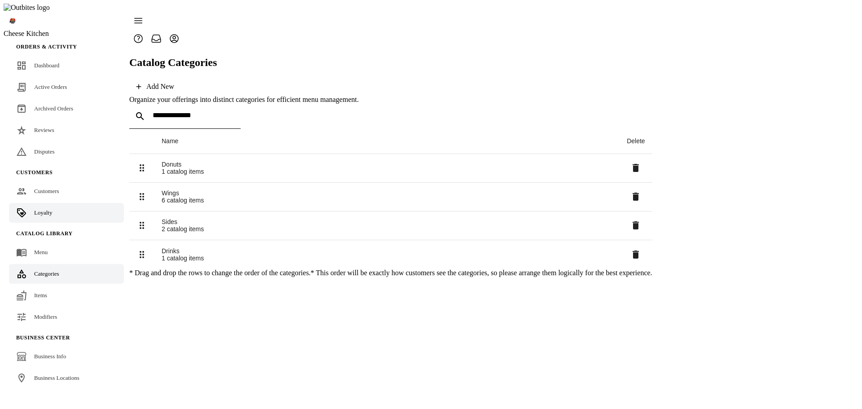
click at [41, 209] on span "Loyalty" at bounding box center [43, 212] width 18 height 7
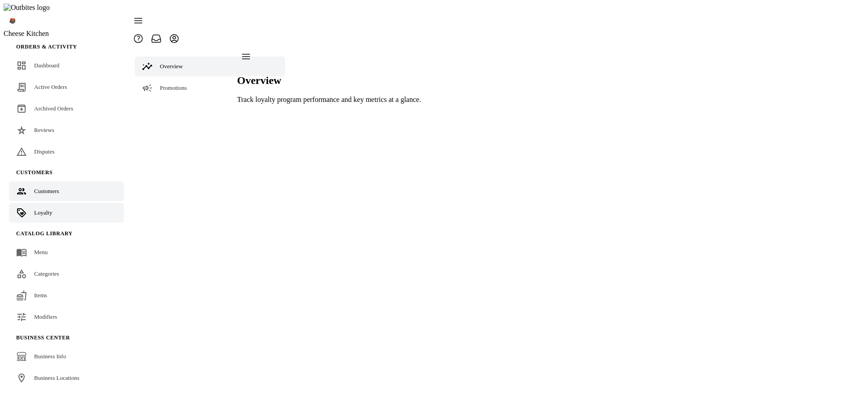
click at [39, 188] on span "Customers" at bounding box center [46, 191] width 25 height 7
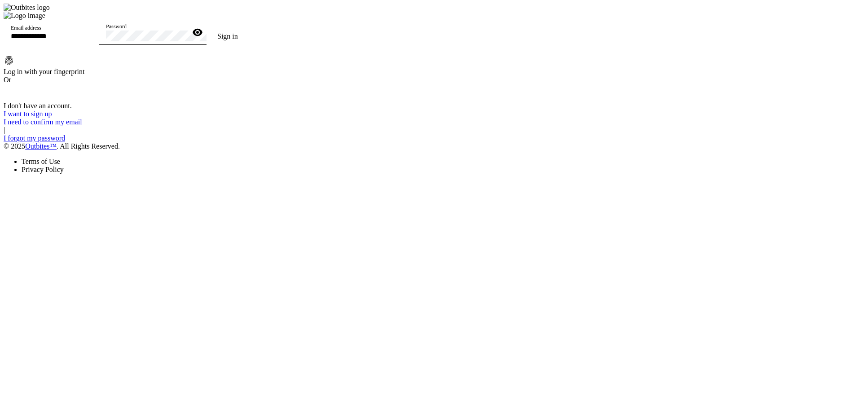
click at [92, 40] on input "Email address" at bounding box center [51, 36] width 81 height 8
type input "**********"
click at [207, 27] on button "Sign in" at bounding box center [228, 36] width 42 height 18
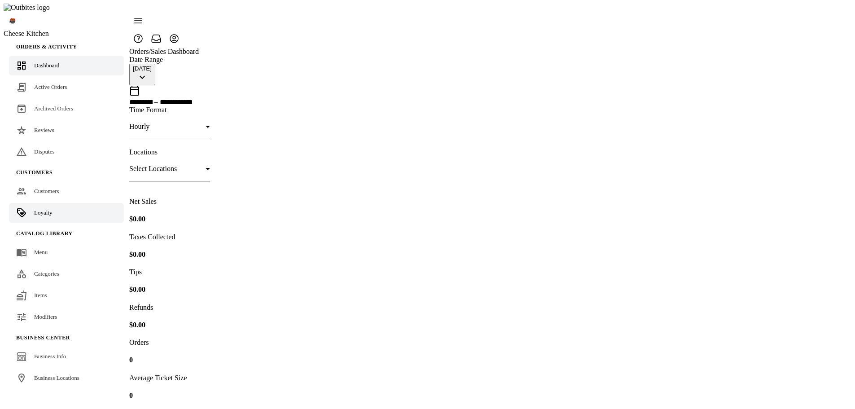
click at [46, 208] on div "Loyalty" at bounding box center [43, 212] width 18 height 9
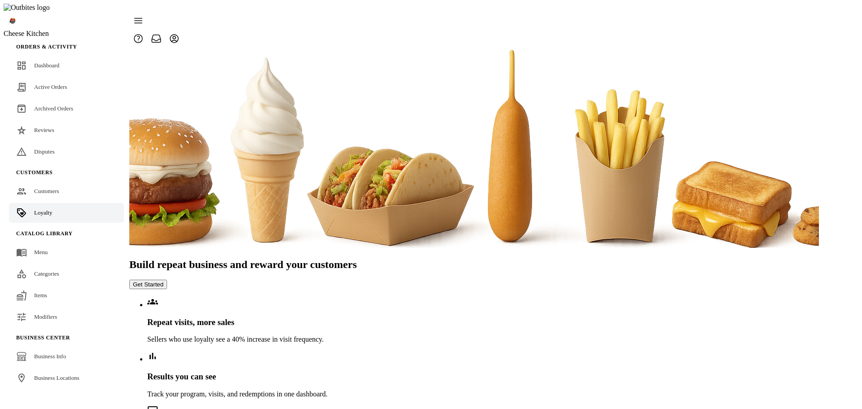
click at [167, 280] on button "Get Started" at bounding box center [148, 284] width 38 height 9
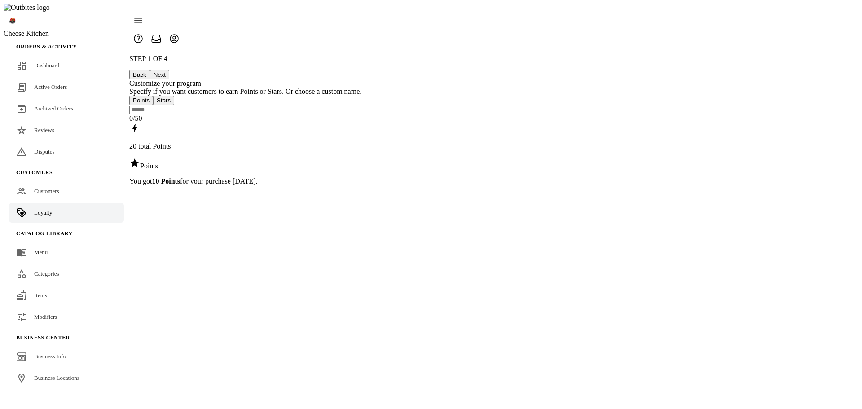
click at [169, 70] on button "Next" at bounding box center [159, 74] width 19 height 9
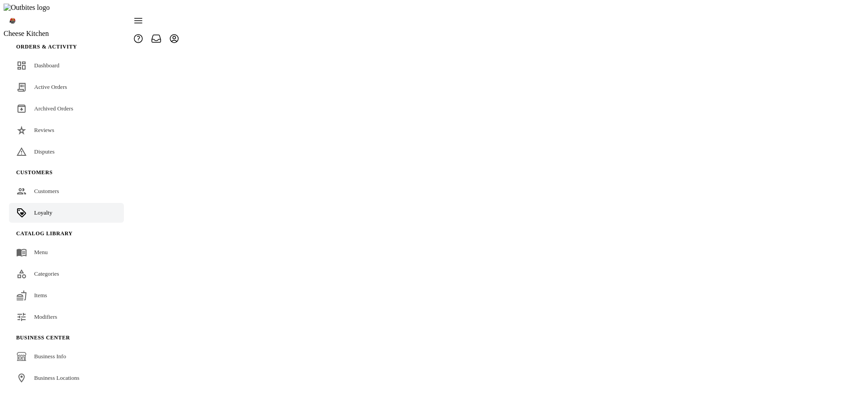
click at [183, 48] on app-loyalty-components at bounding box center [156, 48] width 54 height 0
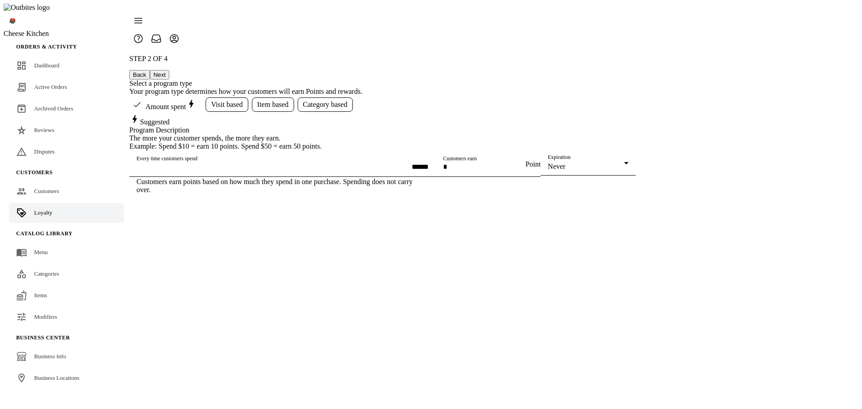
click at [150, 70] on button "Back" at bounding box center [139, 74] width 21 height 9
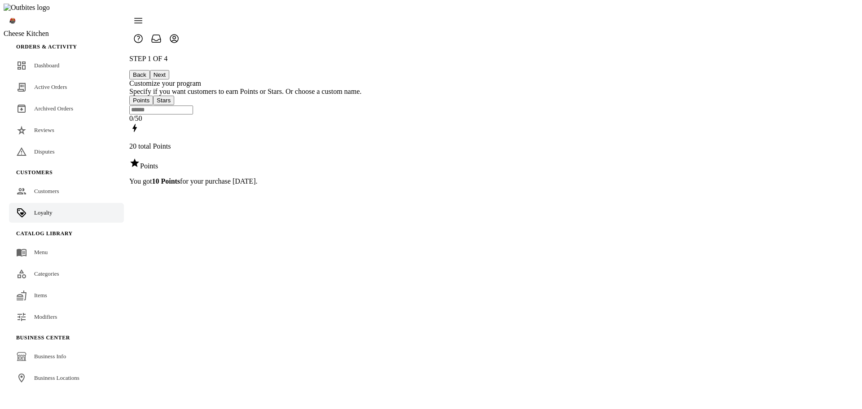
click at [169, 70] on button "Next" at bounding box center [159, 74] width 19 height 9
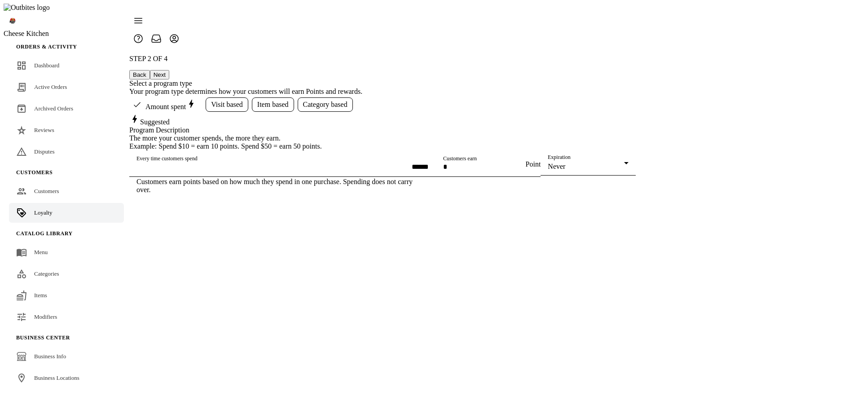
click at [243, 101] on span "Visit based" at bounding box center [227, 105] width 32 height 8
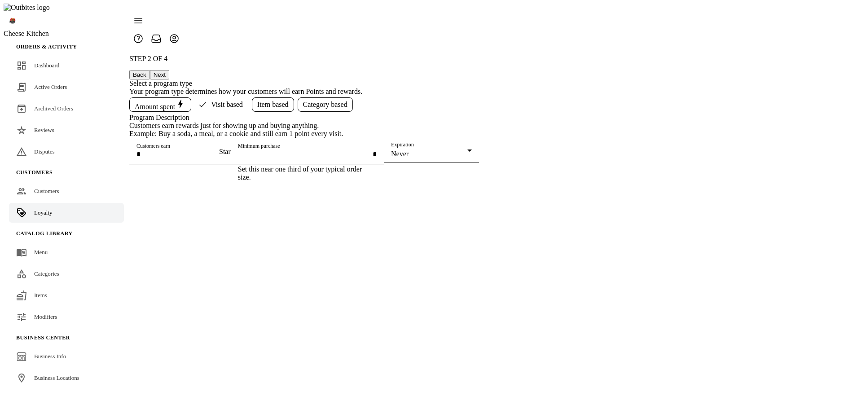
click at [289, 101] on span "Item based" at bounding box center [272, 105] width 31 height 8
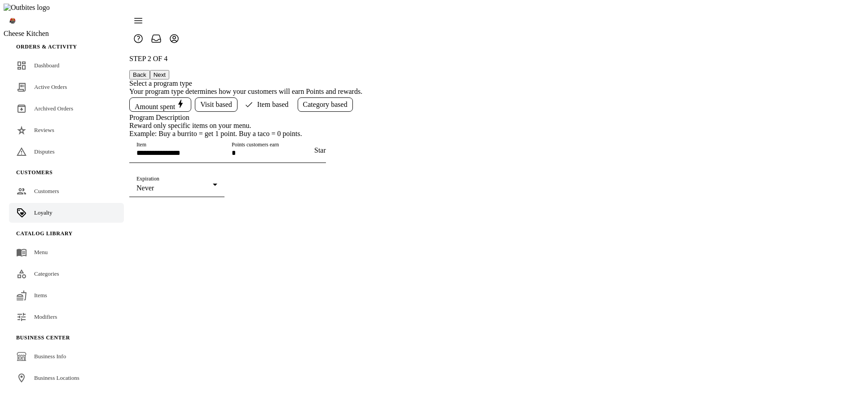
click at [348, 101] on span "Category based" at bounding box center [325, 105] width 44 height 8
click at [186, 98] on span "Amount spent" at bounding box center [160, 104] width 51 height 13
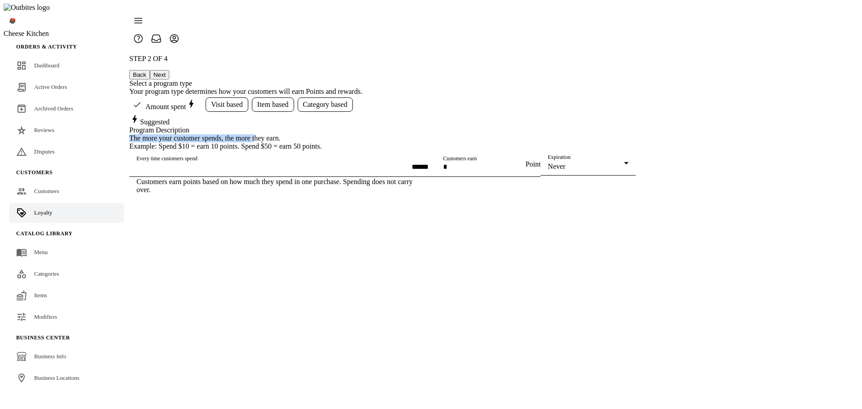
drag, startPoint x: 393, startPoint y: 141, endPoint x: 810, endPoint y: 141, distance: 416.7
click at [486, 137] on div "The more your customer spends, the more they earn. Example: Spend $10 = earn 10…" at bounding box center [382, 142] width 507 height 16
copy div "The more your customer spends, the more t"
click at [244, 193] on div "STEP 2 OF 4 Back Next Select a program type Your program type determines how yo…" at bounding box center [382, 124] width 507 height 139
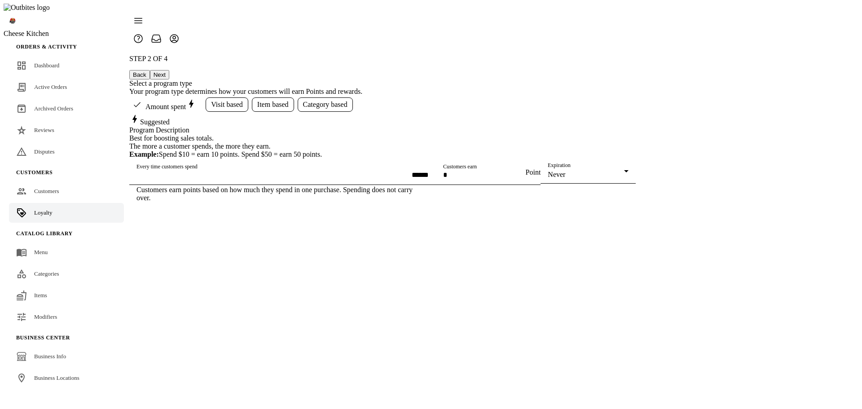
click at [243, 101] on span "Visit based" at bounding box center [227, 105] width 32 height 8
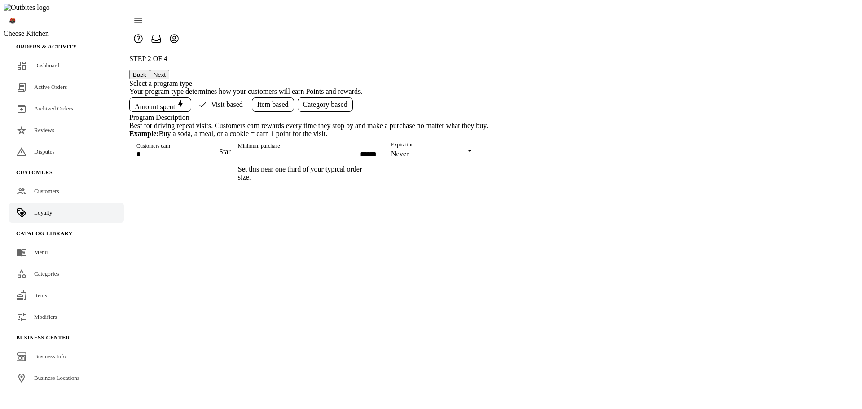
click at [289, 101] on span "Item based" at bounding box center [272, 105] width 31 height 8
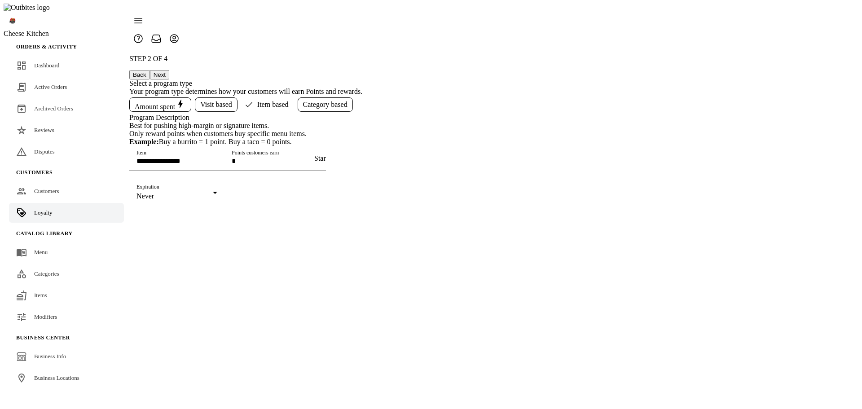
click at [191, 97] on button "Amount spent" at bounding box center [160, 104] width 62 height 14
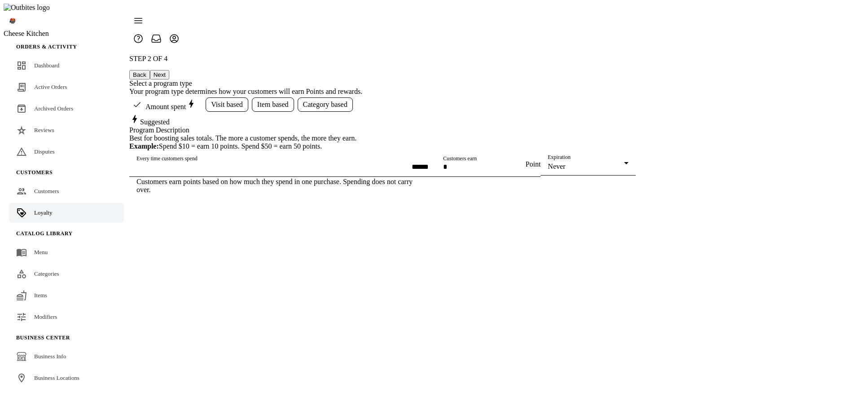
click at [289, 101] on span "Item based" at bounding box center [272, 105] width 31 height 8
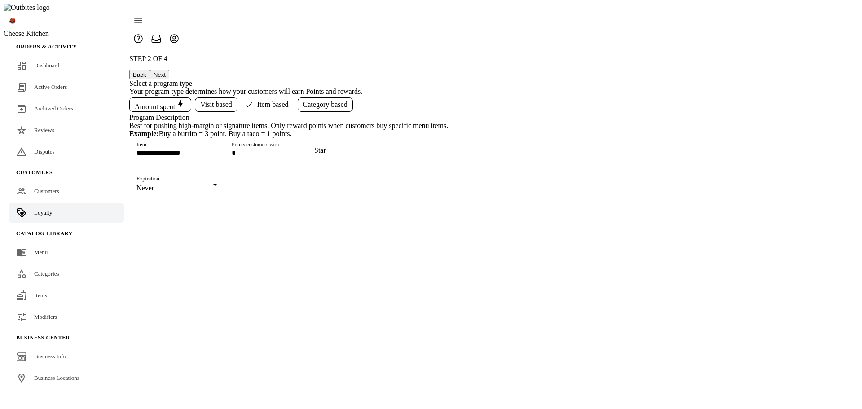
click at [348, 101] on span "Category based" at bounding box center [325, 105] width 44 height 8
click at [278, 101] on span "Item based" at bounding box center [262, 105] width 31 height 8
click at [232, 101] on span "Visit based" at bounding box center [216, 105] width 32 height 8
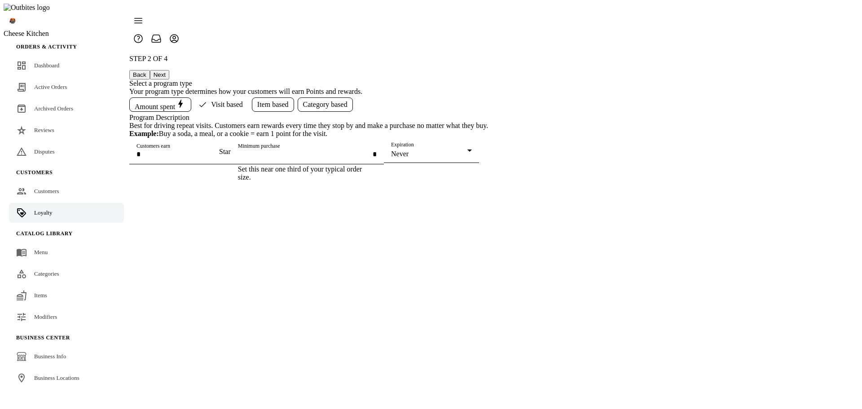
click at [186, 98] on span "Amount spent" at bounding box center [160, 104] width 51 height 13
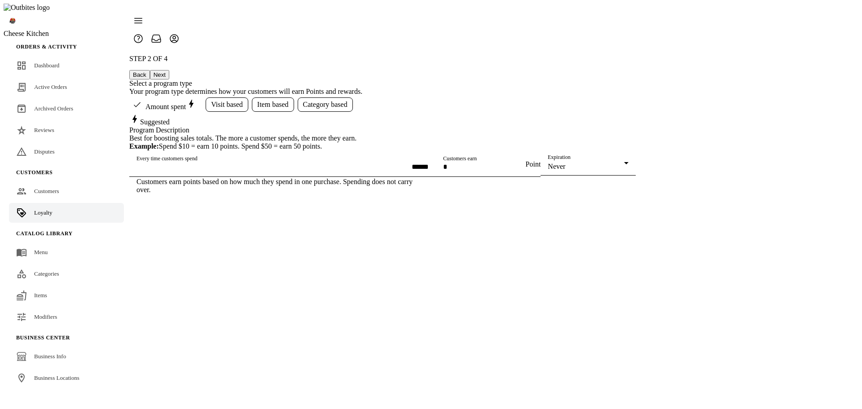
click at [243, 101] on span "Visit based" at bounding box center [227, 105] width 32 height 8
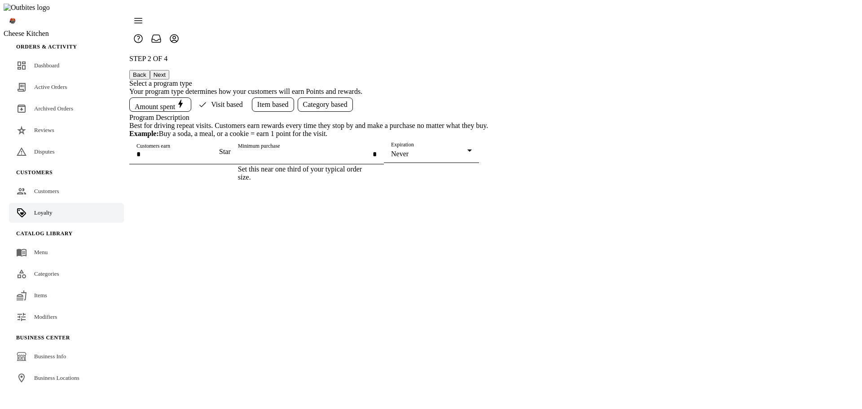
click at [186, 98] on span "Amount spent" at bounding box center [160, 104] width 51 height 13
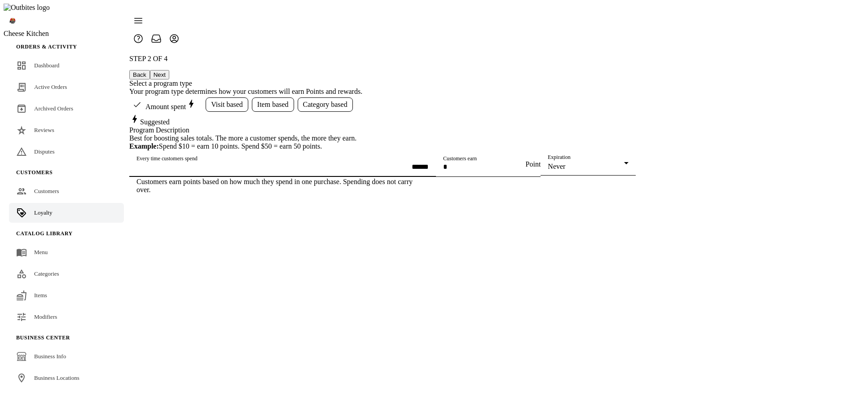
click at [410, 171] on input "Every time customers spend" at bounding box center [283, 167] width 292 height 8
click at [443, 171] on input "Customers earn" at bounding box center [483, 167] width 81 height 8
drag, startPoint x: 417, startPoint y: 202, endPoint x: 318, endPoint y: 198, distance: 98.9
click at [318, 194] on div "STEP 2 OF 4 Back Next Select a program type Your program type determines how yo…" at bounding box center [382, 124] width 507 height 139
drag, startPoint x: 376, startPoint y: 196, endPoint x: 386, endPoint y: 197, distance: 10.3
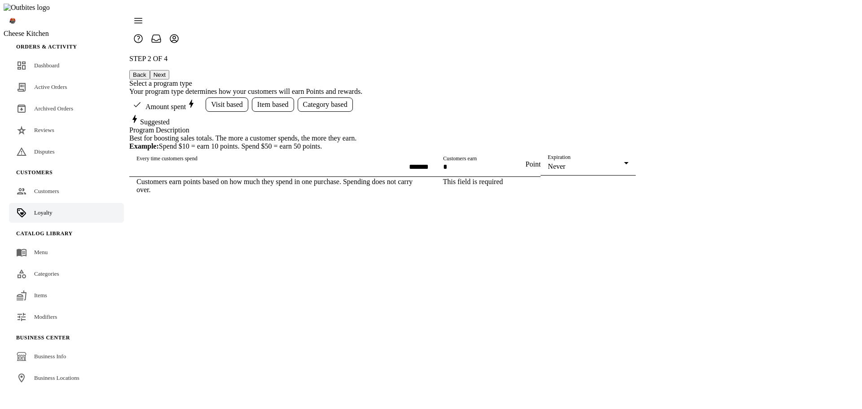
click at [377, 177] on div "Every time customers spend *******" at bounding box center [283, 164] width 292 height 25
click at [391, 171] on input "*******" at bounding box center [283, 167] width 292 height 8
type input "******"
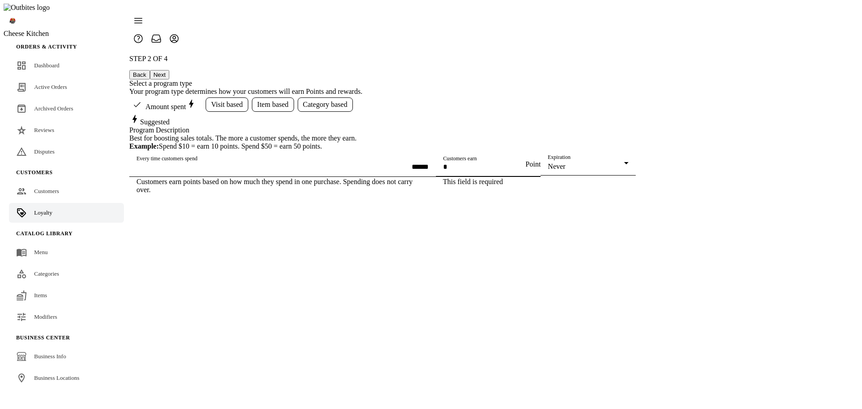
click at [443, 171] on input "Customers earn" at bounding box center [483, 167] width 81 height 8
type input "*"
click at [636, 194] on div "STEP 2 OF 4 Back Next Select a program type Your program type determines how yo…" at bounding box center [382, 124] width 507 height 139
click at [169, 70] on button "Next" at bounding box center [159, 74] width 19 height 9
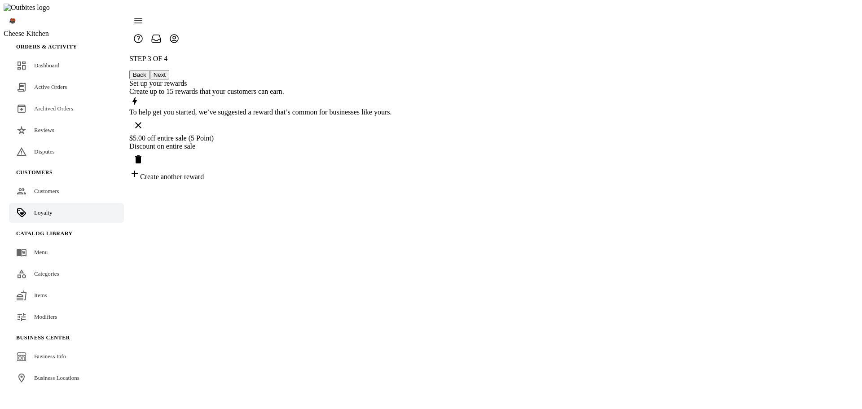
click at [392, 134] on div "$5.00 off entire sale (5 Point)" at bounding box center [260, 138] width 263 height 8
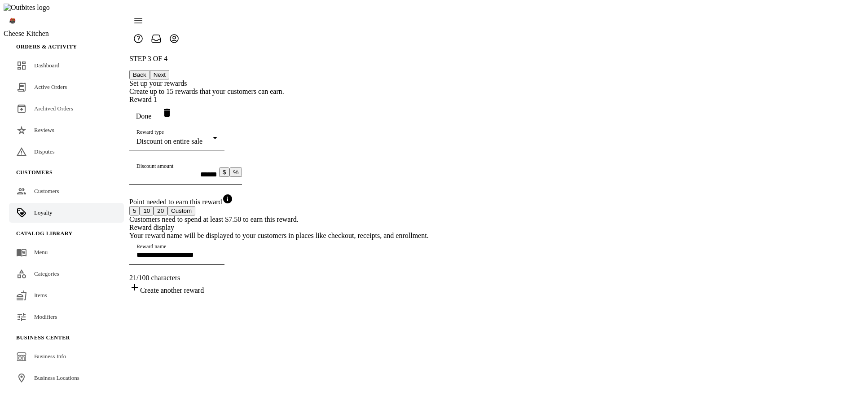
click at [195, 216] on button "Custom" at bounding box center [182, 210] width 28 height 9
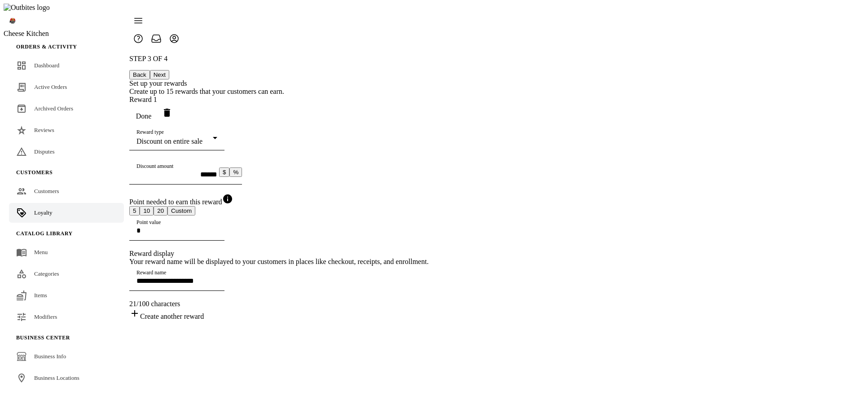
click at [217, 234] on input "Point value" at bounding box center [177, 231] width 81 height 8
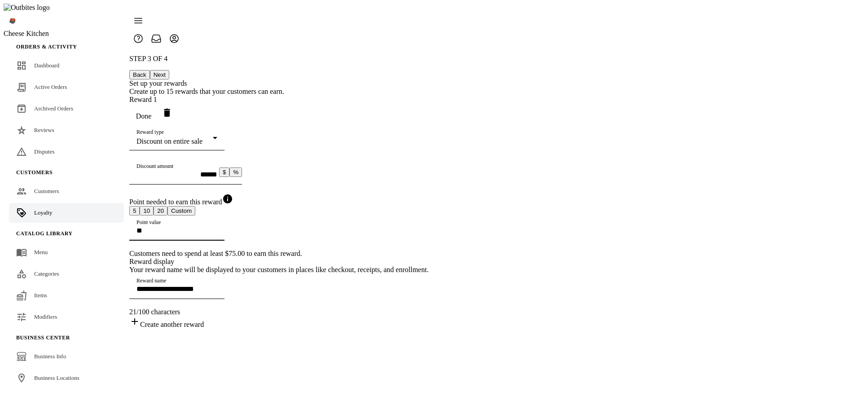
type input "**"
click at [152, 112] on span "Done" at bounding box center [144, 116] width 16 height 8
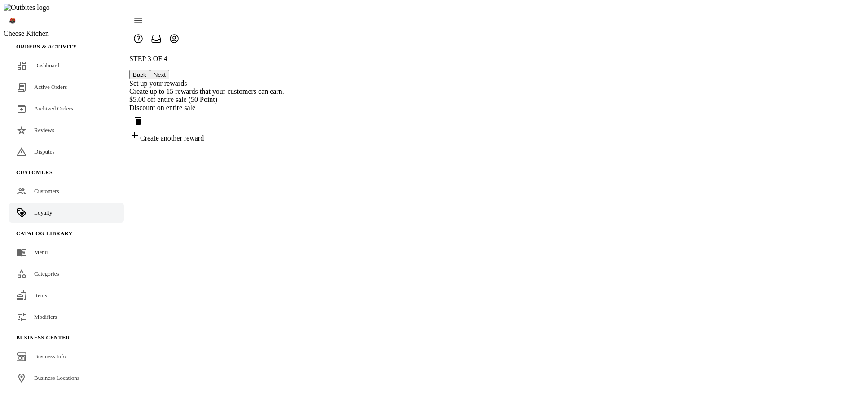
click at [169, 70] on button "Next" at bounding box center [159, 74] width 19 height 9
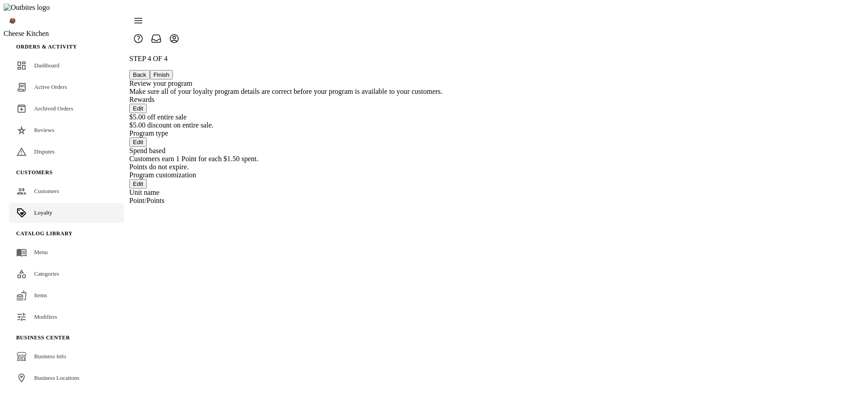
click at [173, 70] on button "Finish" at bounding box center [161, 74] width 23 height 9
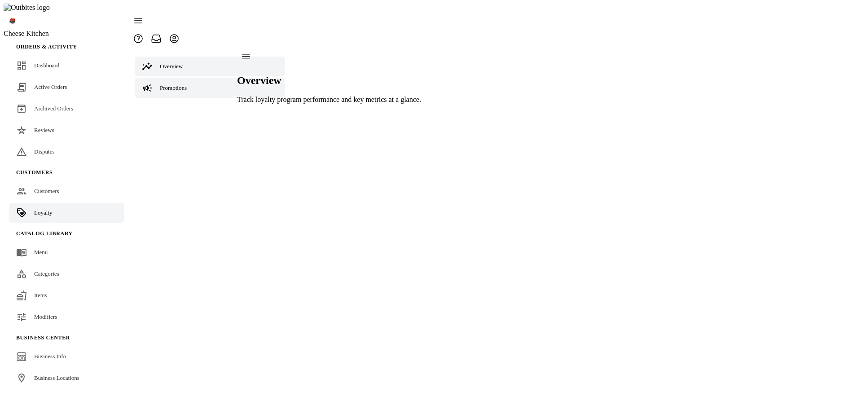
click at [179, 84] on span "Promotions" at bounding box center [173, 87] width 27 height 7
click at [168, 106] on span "Tiers" at bounding box center [166, 109] width 12 height 7
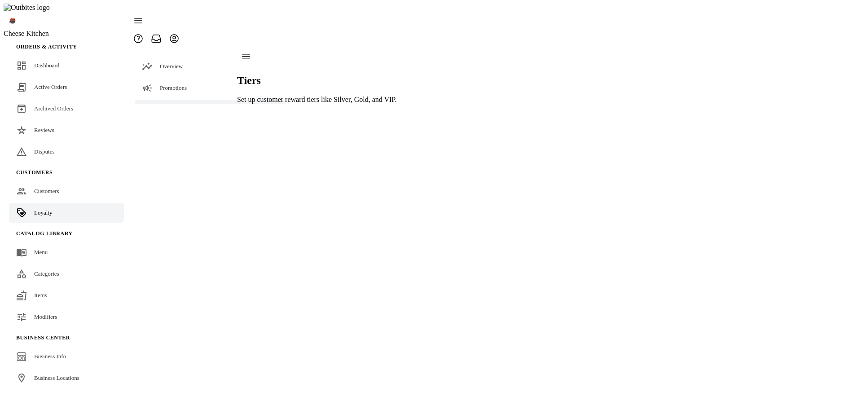
click at [168, 127] on div "Settings" at bounding box center [169, 131] width 19 height 9
click at [167, 144] on link "Terminology" at bounding box center [210, 154] width 150 height 20
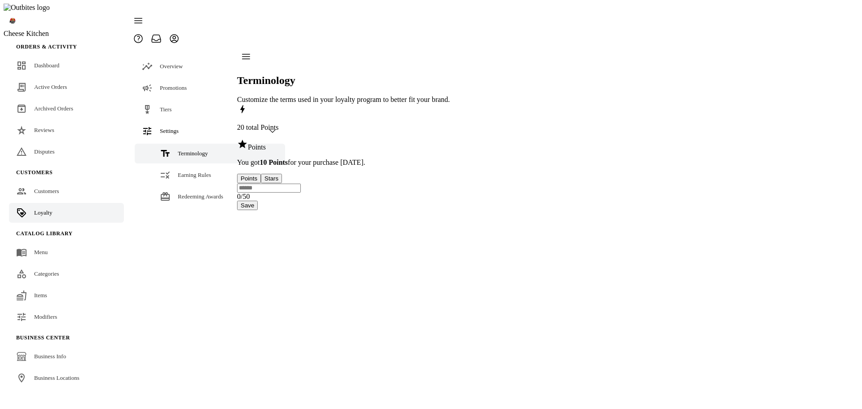
click at [282, 176] on button "Stars" at bounding box center [271, 178] width 21 height 9
click at [258, 210] on button "Save" at bounding box center [247, 205] width 21 height 9
click at [450, 210] on div "20 total Stars Stars You got 10 Stars for your purchase [DATE]. Points Stars 0/…" at bounding box center [343, 157] width 213 height 106
click at [258, 210] on button "Save" at bounding box center [247, 205] width 21 height 9
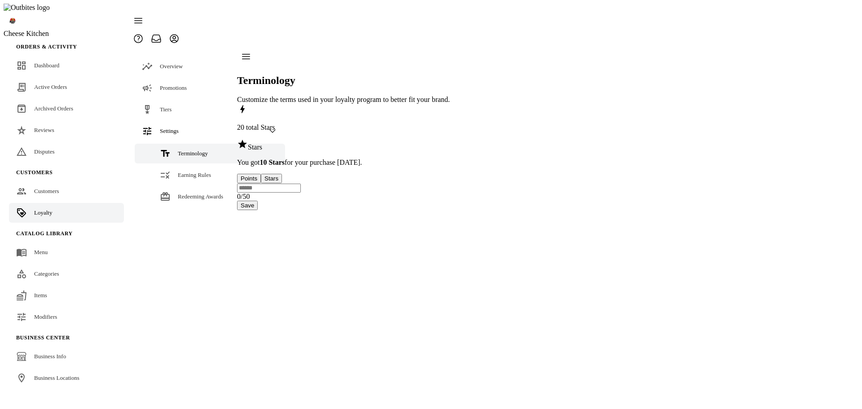
click at [261, 174] on button "Points" at bounding box center [249, 178] width 24 height 9
click at [258, 210] on button "Save" at bounding box center [247, 205] width 21 height 9
drag, startPoint x: 186, startPoint y: 157, endPoint x: 185, endPoint y: 151, distance: 5.5
click at [186, 172] on span "Earning Rules" at bounding box center [194, 175] width 33 height 7
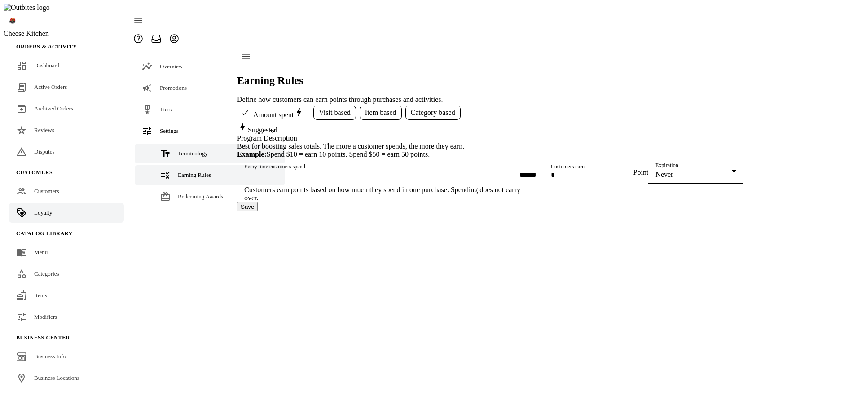
click at [188, 144] on link "Terminology" at bounding box center [210, 154] width 150 height 20
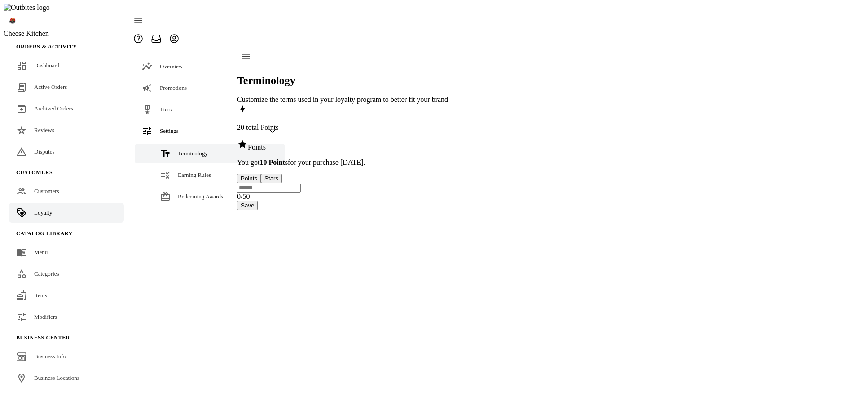
click at [258, 210] on button "Save" at bounding box center [247, 205] width 21 height 9
click at [450, 210] on div "20 total Points Points You got 10 Points for your purchase [DATE]. Points Stars…" at bounding box center [343, 157] width 213 height 106
click at [198, 172] on span "Earning Rules" at bounding box center [194, 175] width 33 height 7
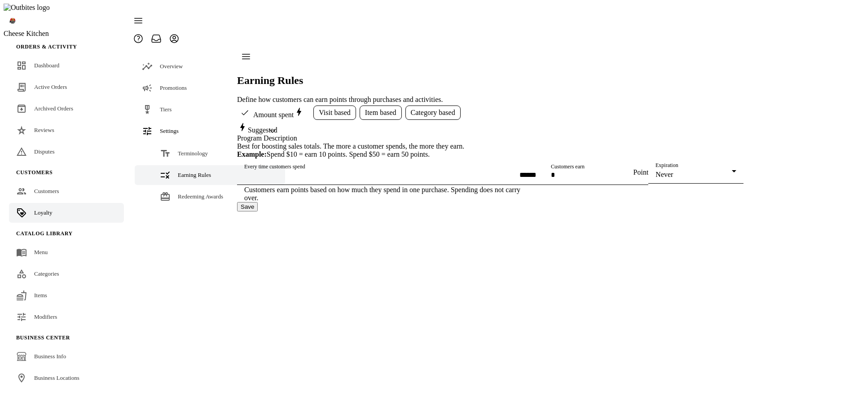
click at [258, 212] on button "Save" at bounding box center [247, 206] width 21 height 9
click at [183, 150] on span "Terminology" at bounding box center [193, 153] width 30 height 7
